Goal: Transaction & Acquisition: Purchase product/service

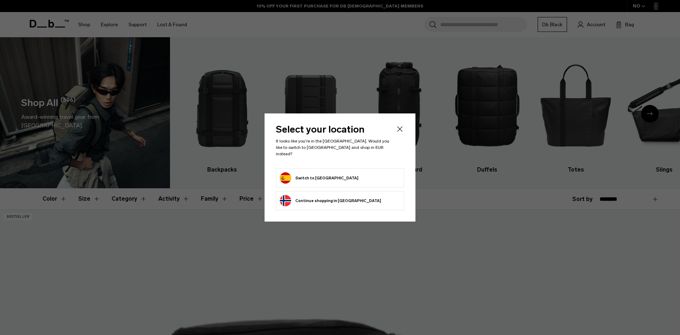
click at [299, 174] on button "Switch to [GEOGRAPHIC_DATA]" at bounding box center [319, 177] width 79 height 11
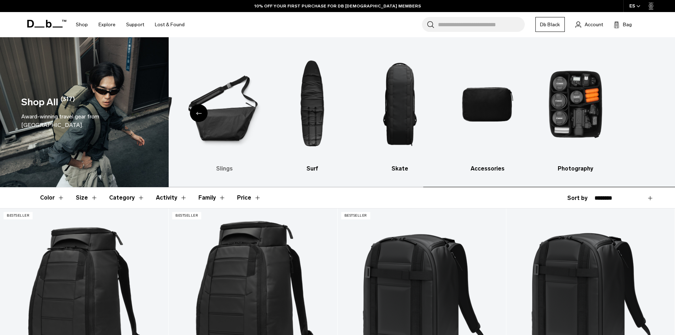
click at [103, 141] on div "Shop All (317) Award-winning travel gear from Scandinavia. Backpacks Luggage Sk…" at bounding box center [337, 112] width 675 height 150
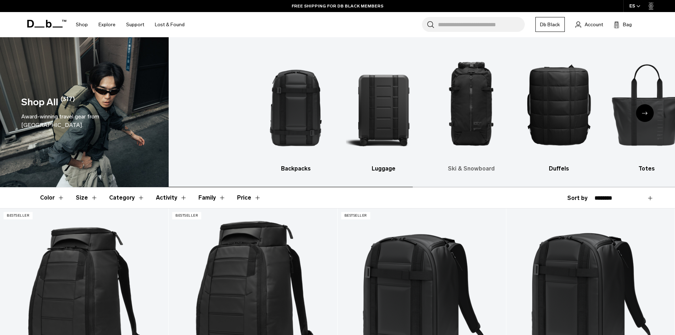
click at [611, 117] on ul "Backpacks Luggage Ski & Snowboard Duffels Totes Slings Surf Skate Accessories P…" at bounding box center [504, 110] width 492 height 125
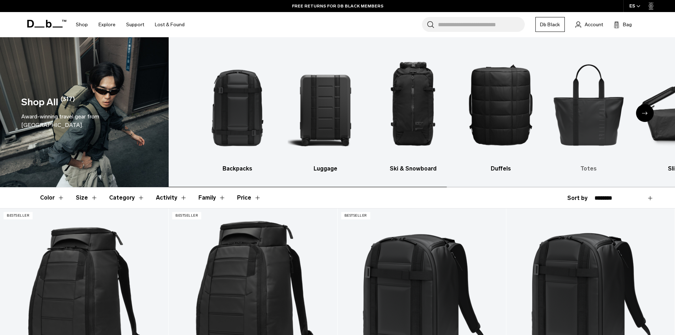
click at [622, 120] on img "5 / 10" at bounding box center [588, 104] width 75 height 113
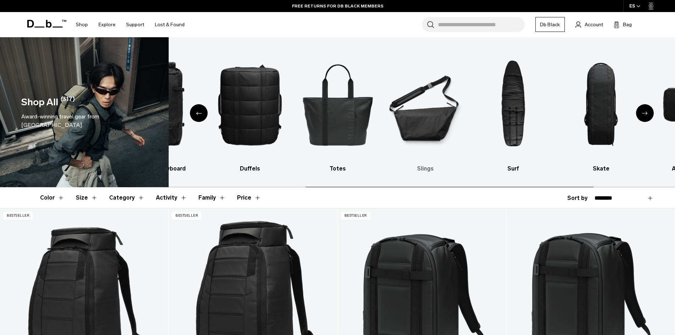
click at [390, 131] on img "6 / 10" at bounding box center [424, 104] width 75 height 113
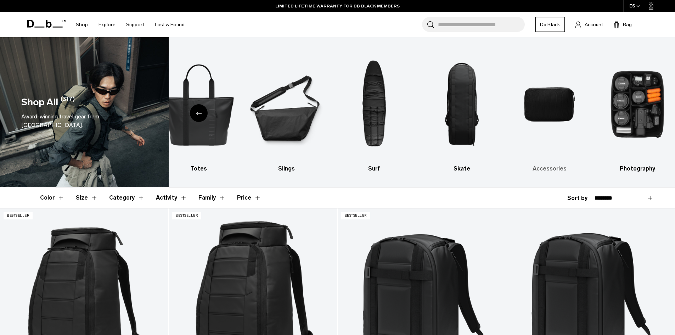
click at [540, 108] on img "9 / 10" at bounding box center [549, 104] width 75 height 113
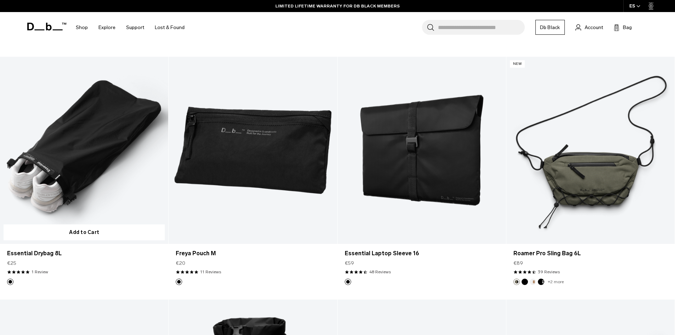
scroll to position [2125, 0]
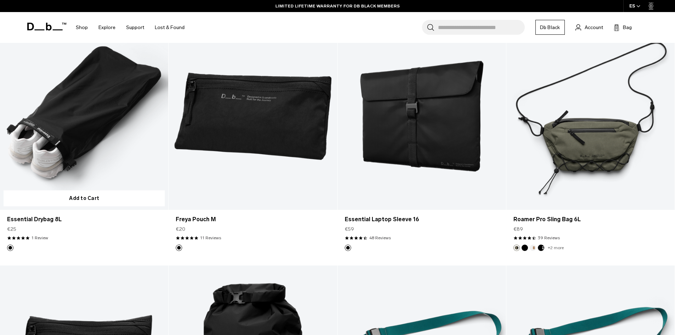
click at [68, 113] on link "Essential Drybag 8L" at bounding box center [84, 116] width 168 height 187
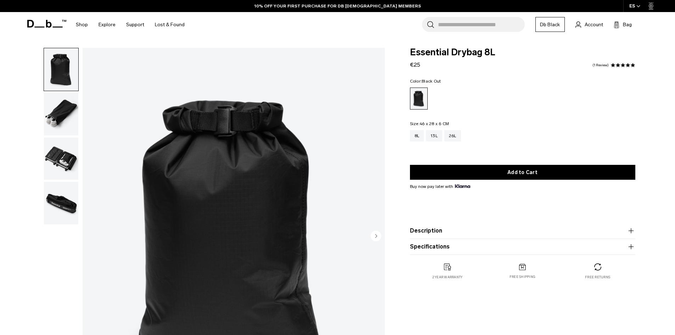
click at [68, 159] on img "button" at bounding box center [61, 158] width 34 height 42
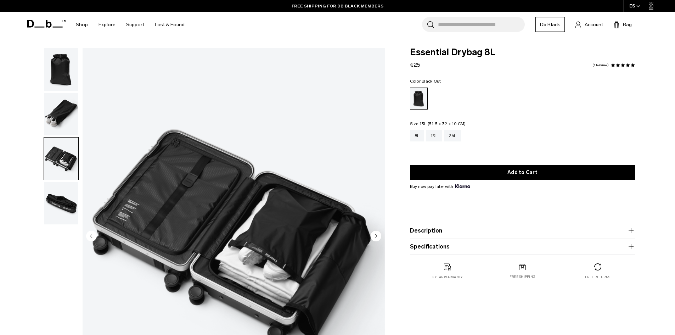
click at [437, 135] on div "13L" at bounding box center [434, 135] width 16 height 11
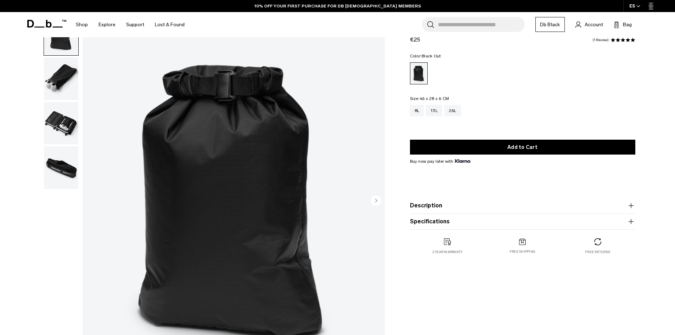
click at [57, 177] on img "button" at bounding box center [61, 167] width 34 height 42
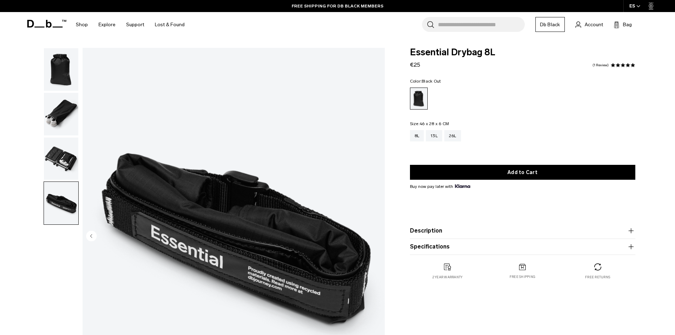
click at [67, 165] on img "button" at bounding box center [61, 158] width 34 height 42
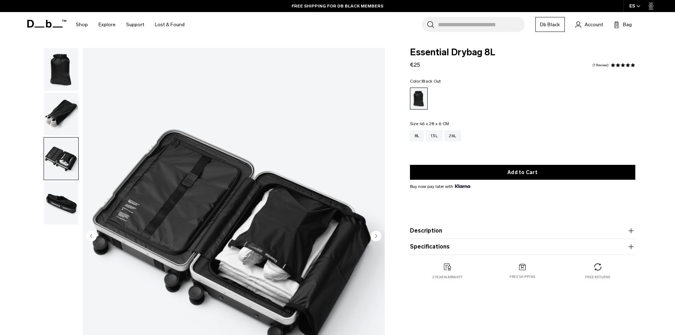
click at [74, 115] on img "button" at bounding box center [61, 114] width 34 height 42
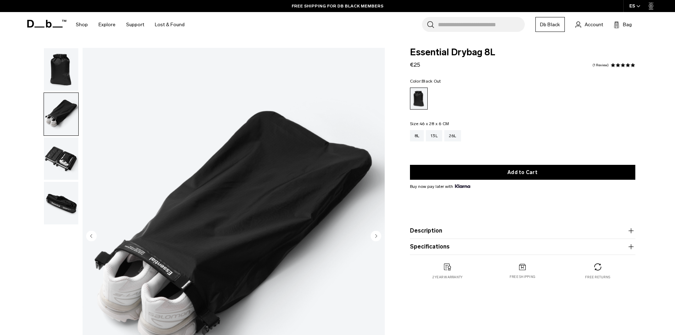
click at [63, 69] on img "button" at bounding box center [61, 69] width 34 height 42
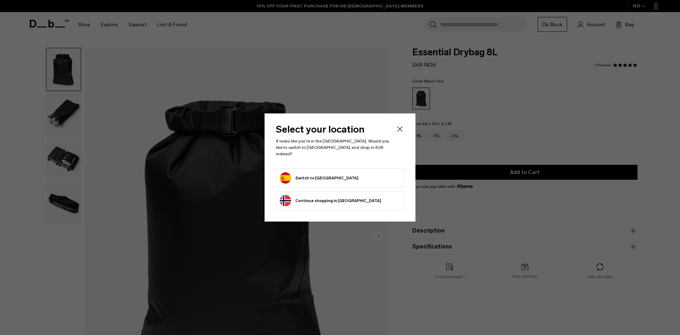
click at [326, 172] on form "Switch to [GEOGRAPHIC_DATA]" at bounding box center [340, 177] width 120 height 11
click at [302, 176] on button "Switch to Spain" at bounding box center [319, 177] width 79 height 11
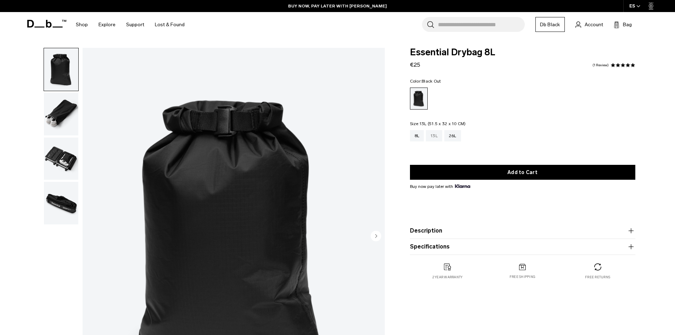
click at [437, 136] on div "13L" at bounding box center [434, 135] width 16 height 11
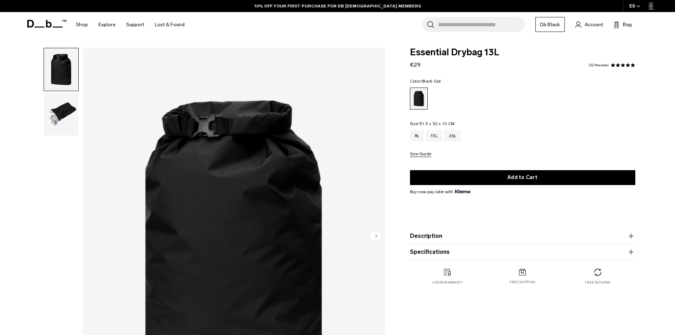
click at [60, 119] on img "button" at bounding box center [61, 114] width 34 height 42
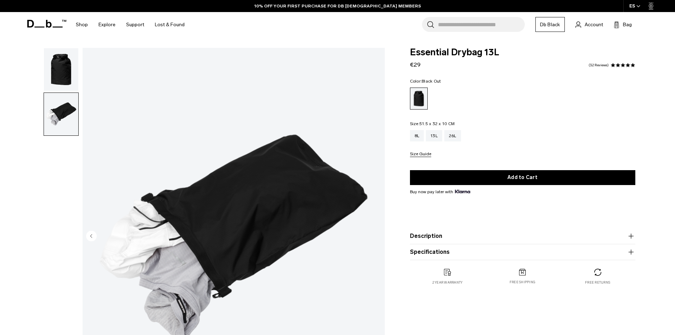
scroll to position [35, 0]
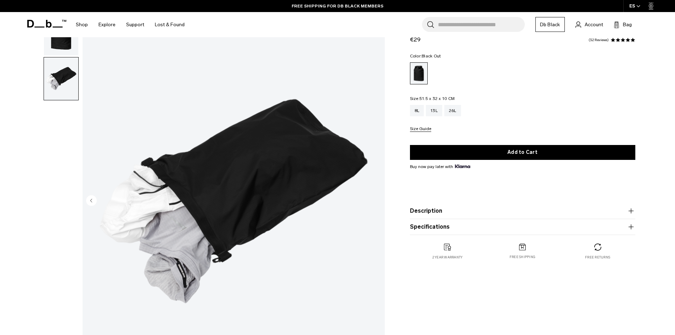
click at [422, 131] on button "Size Guide" at bounding box center [420, 128] width 21 height 5
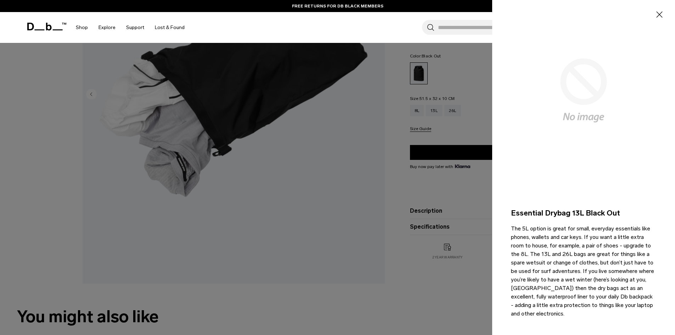
scroll to position [0, 0]
click at [654, 19] on icon "button" at bounding box center [659, 16] width 10 height 10
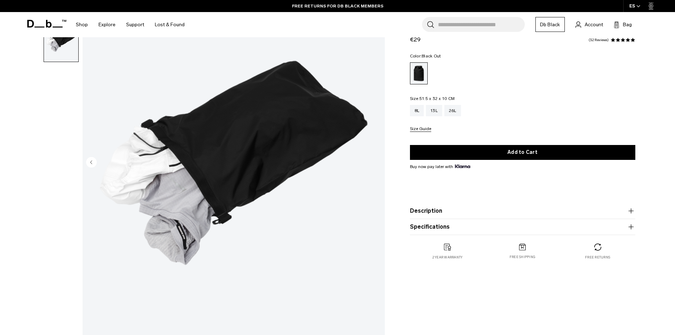
scroll to position [71, 0]
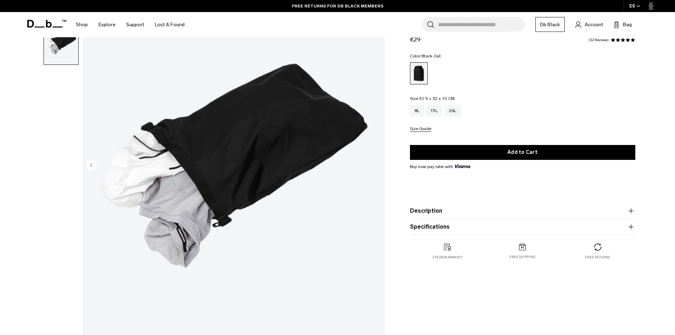
click at [631, 213] on icon "button" at bounding box center [630, 210] width 0 height 5
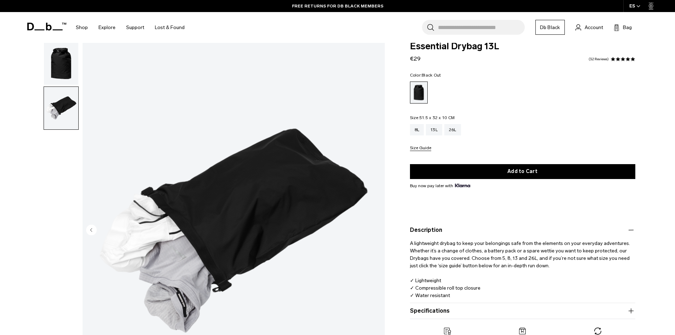
scroll to position [0, 0]
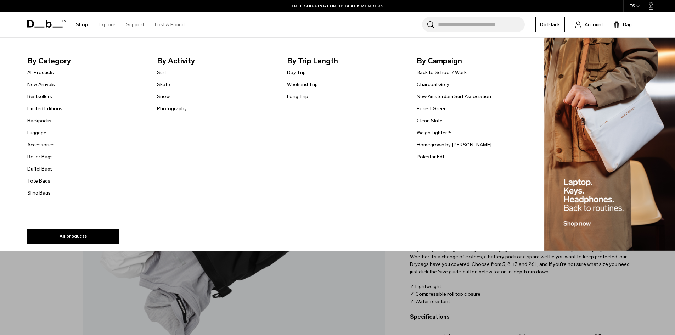
click at [41, 72] on link "All Products" at bounding box center [40, 72] width 27 height 7
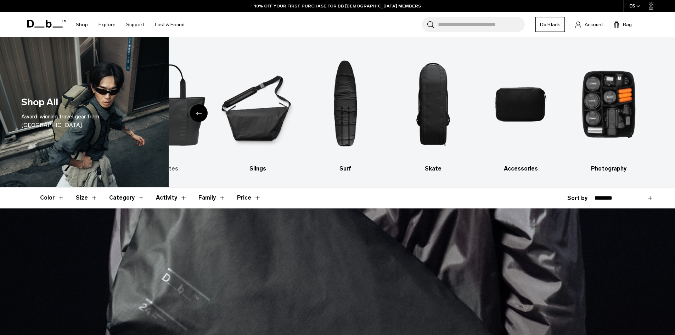
click at [145, 142] on div "Shop All Award-winning travel gear from Scandinavia. Backpacks Luggage Ski & Sn…" at bounding box center [337, 112] width 675 height 150
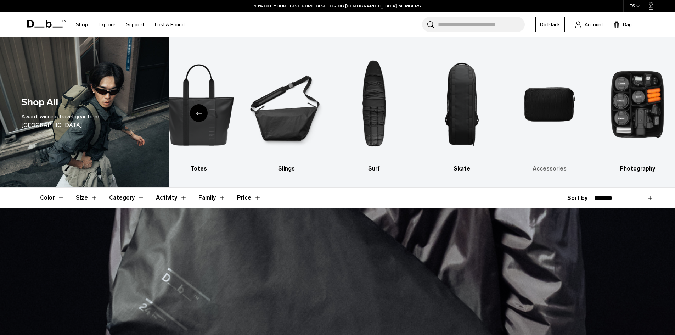
click at [556, 110] on img "9 / 10" at bounding box center [549, 104] width 75 height 113
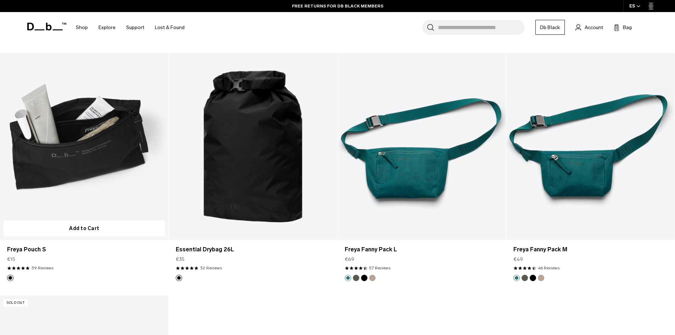
scroll to position [2054, 0]
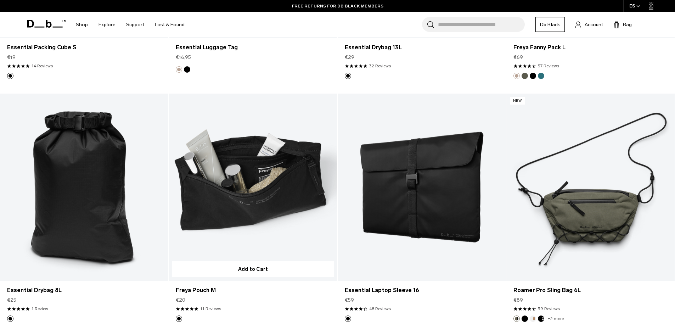
click at [250, 193] on link "Freya Pouch M" at bounding box center [253, 186] width 168 height 187
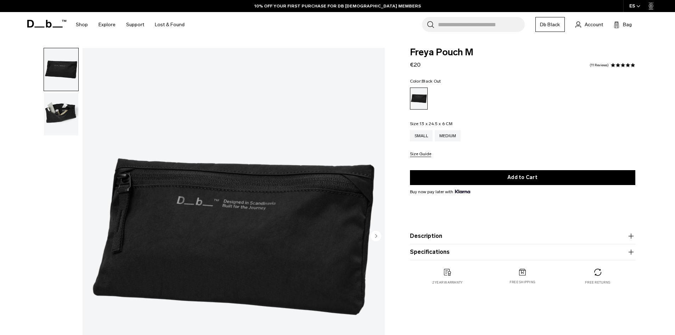
click at [50, 110] on img "button" at bounding box center [61, 114] width 34 height 42
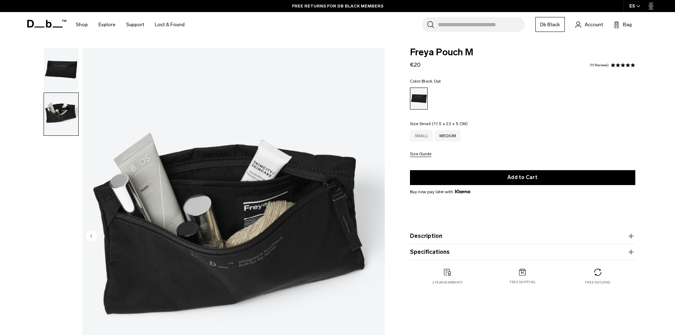
click at [421, 136] on div "Small" at bounding box center [421, 135] width 23 height 11
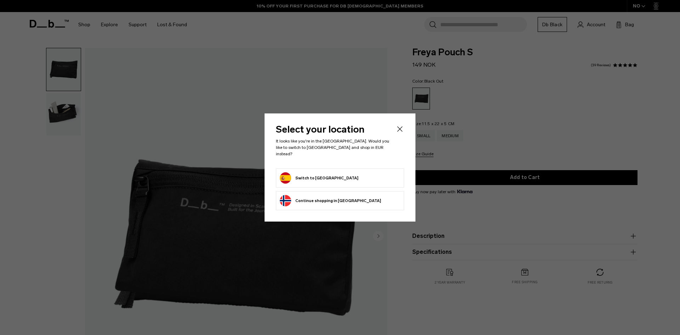
click at [319, 174] on button "Switch to Spain" at bounding box center [319, 177] width 79 height 11
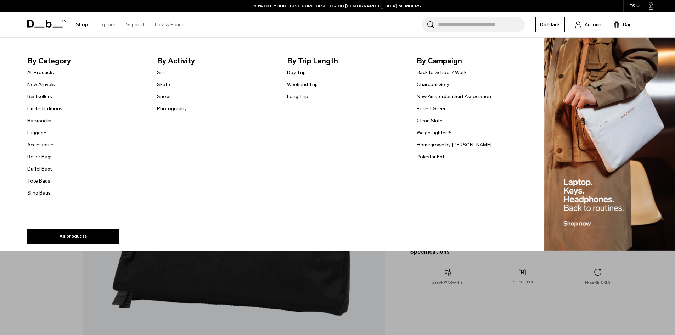
click at [50, 72] on link "All Products" at bounding box center [40, 72] width 27 height 7
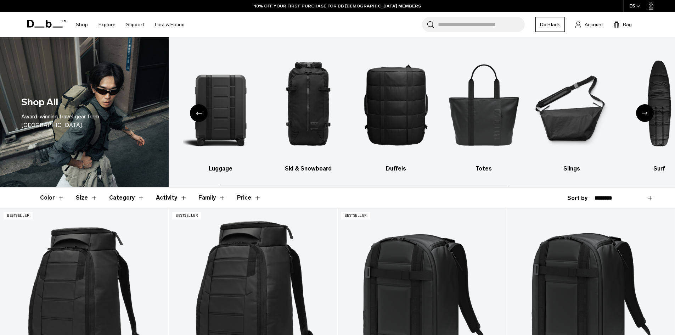
click at [645, 110] on div "Next slide" at bounding box center [645, 113] width 18 height 18
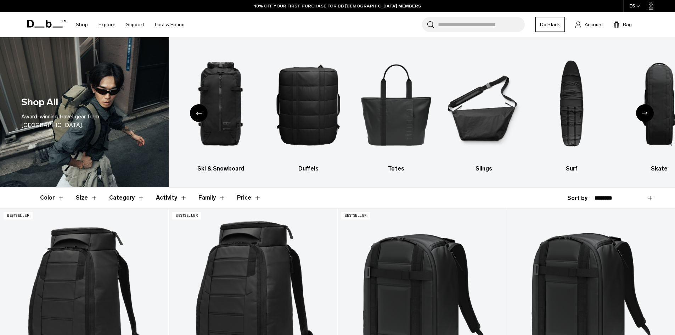
click at [643, 114] on icon "Next slide" at bounding box center [645, 113] width 6 height 3
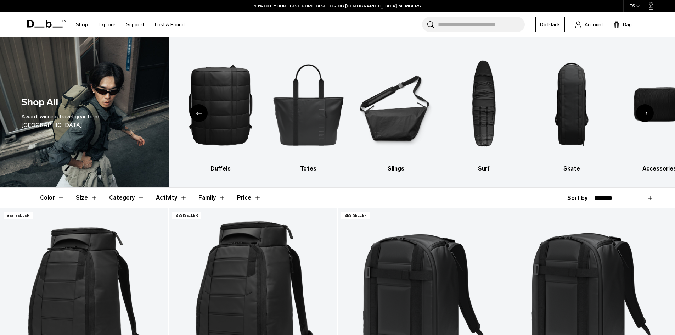
click at [643, 114] on icon "Next slide" at bounding box center [645, 113] width 6 height 3
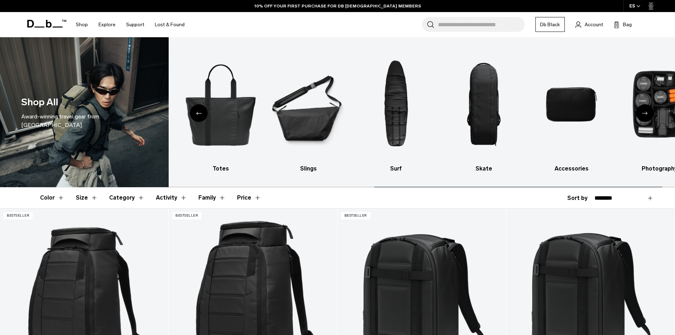
click at [643, 114] on icon "Next slide" at bounding box center [645, 113] width 6 height 3
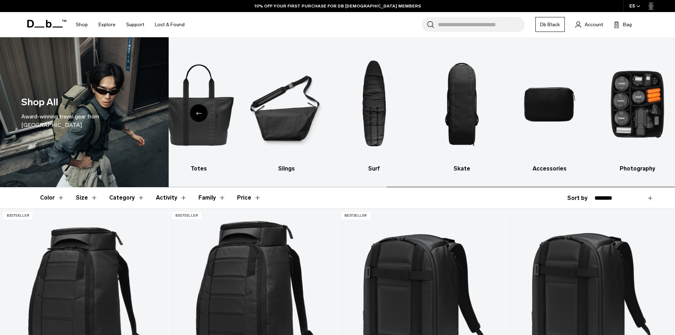
click at [643, 114] on img "10 / 10" at bounding box center [636, 104] width 75 height 113
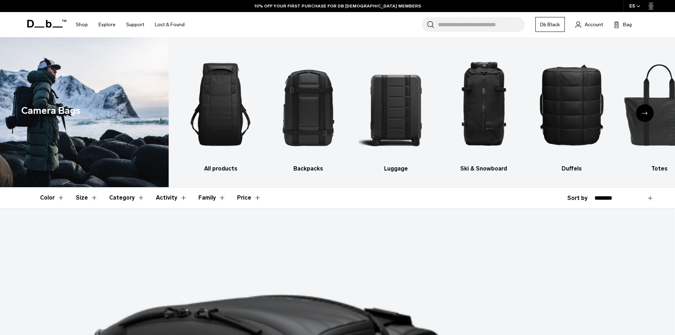
click at [645, 112] on icon "Next slide" at bounding box center [645, 113] width 6 height 3
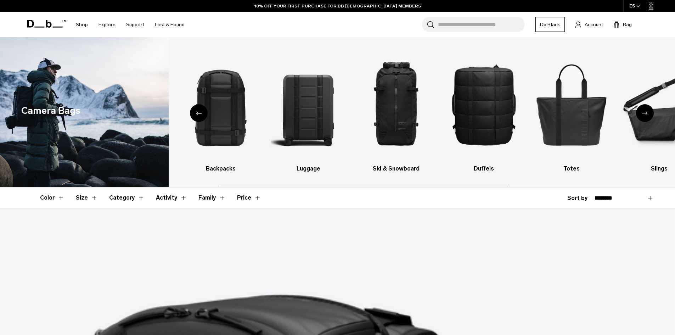
click at [645, 112] on icon "Next slide" at bounding box center [645, 113] width 6 height 3
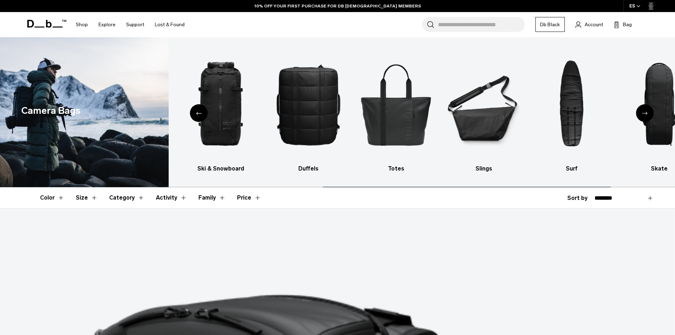
click at [645, 112] on icon "Next slide" at bounding box center [645, 113] width 6 height 3
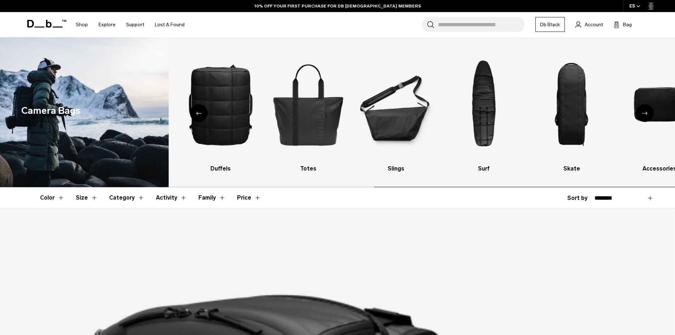
click at [645, 112] on icon "Next slide" at bounding box center [645, 113] width 6 height 3
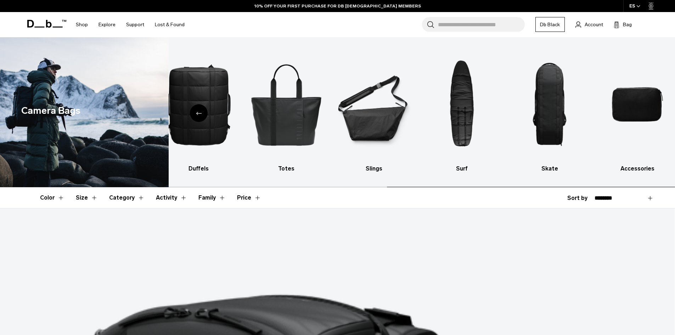
click at [645, 112] on img "10 / 10" at bounding box center [636, 104] width 75 height 113
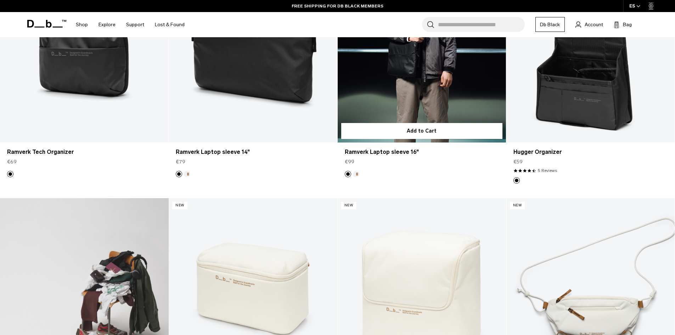
scroll to position [316, 0]
